Goal: Navigation & Orientation: Find specific page/section

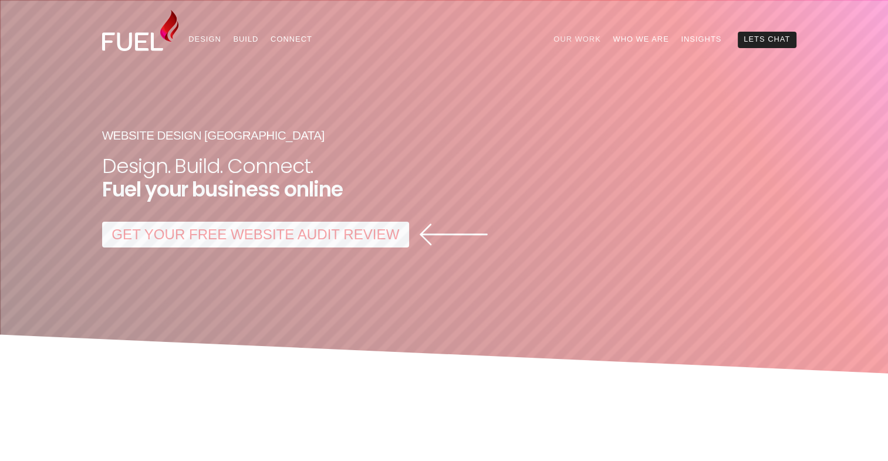
click at [582, 39] on link "Our Work" at bounding box center [577, 40] width 59 height 16
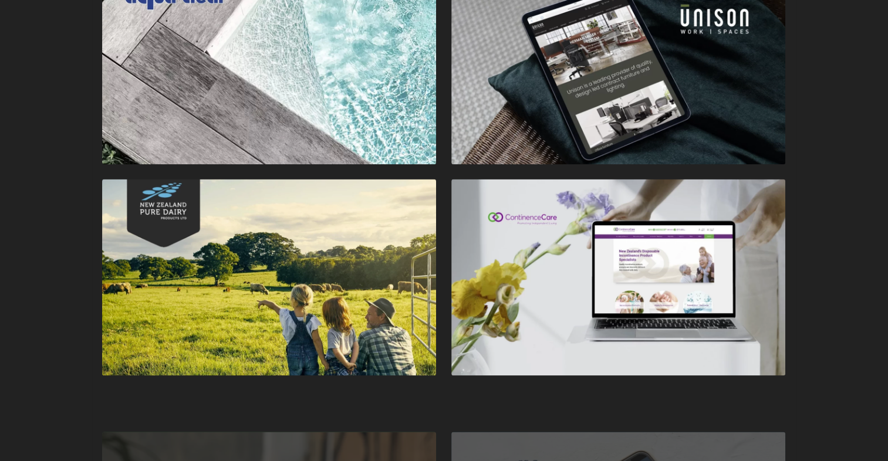
scroll to position [1644, 0]
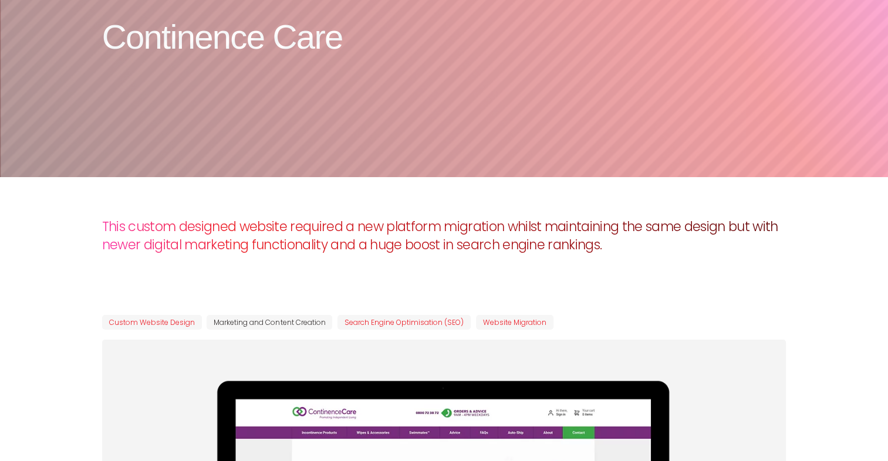
scroll to position [235, 0]
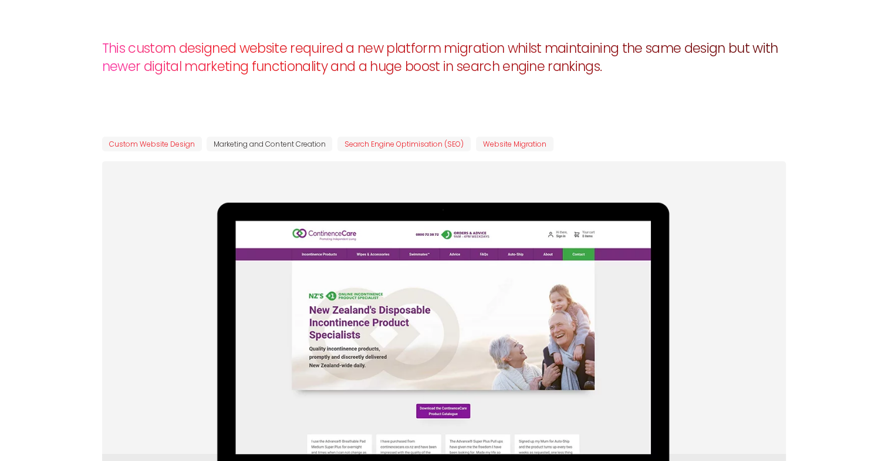
click at [447, 336] on img at bounding box center [444, 387] width 685 height 453
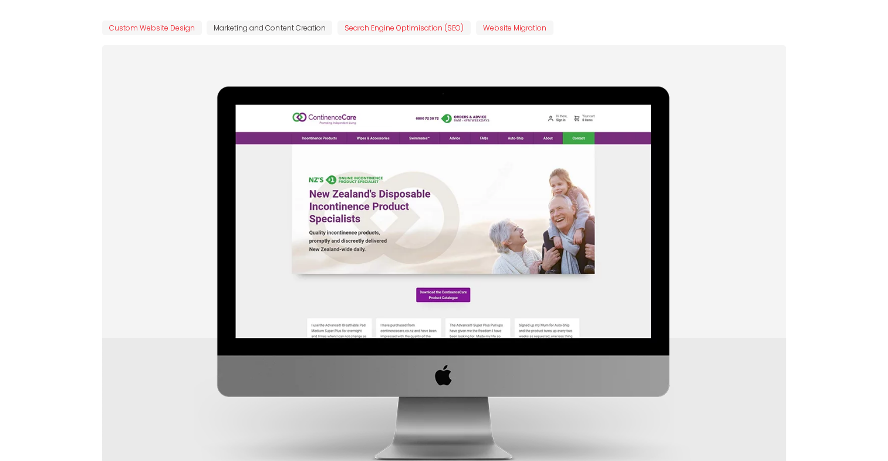
scroll to position [294, 0]
